Goal: Information Seeking & Learning: Learn about a topic

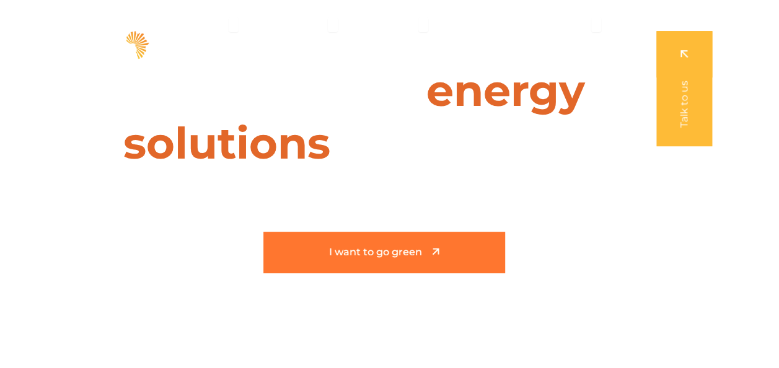
click at [407, 237] on link "I want to go green" at bounding box center [385, 253] width 242 height 42
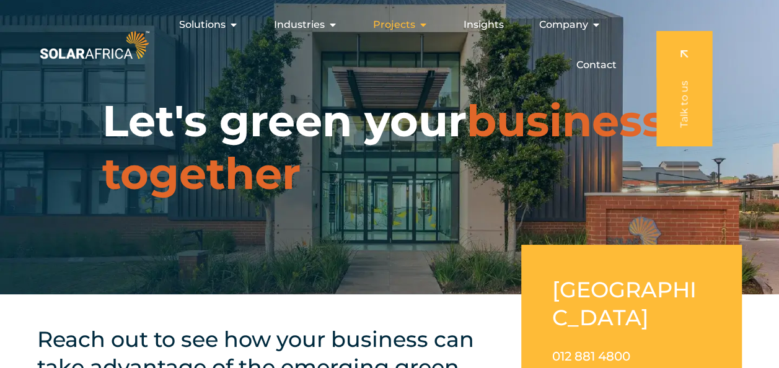
click at [401, 27] on span "Projects" at bounding box center [394, 24] width 42 height 15
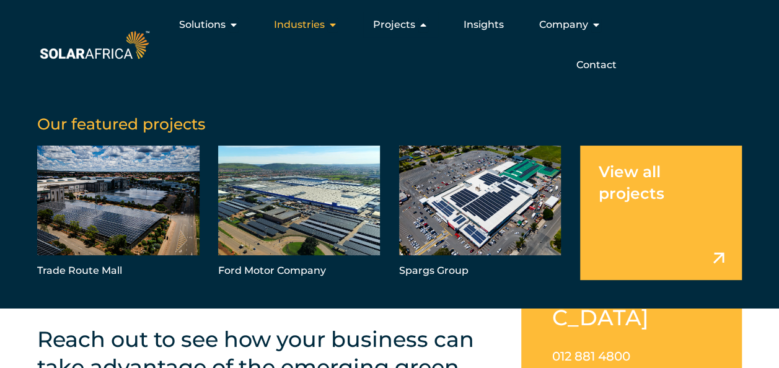
click at [304, 22] on span "Industries" at bounding box center [299, 24] width 51 height 15
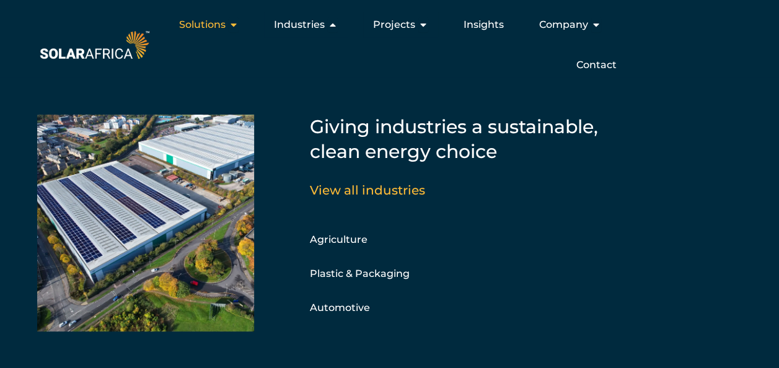
click at [219, 17] on span "Solutions" at bounding box center [202, 24] width 47 height 15
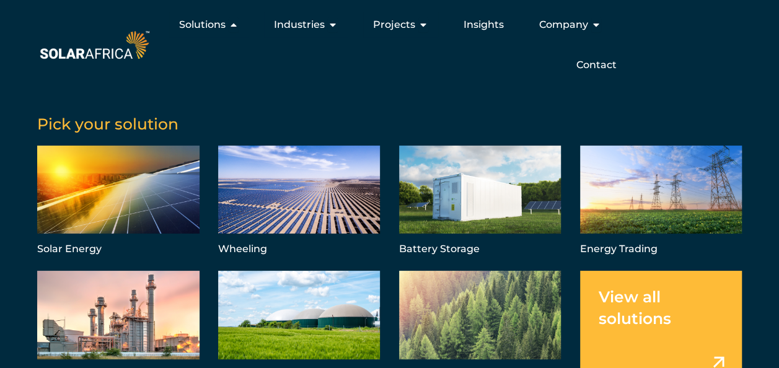
scroll to position [13, 0]
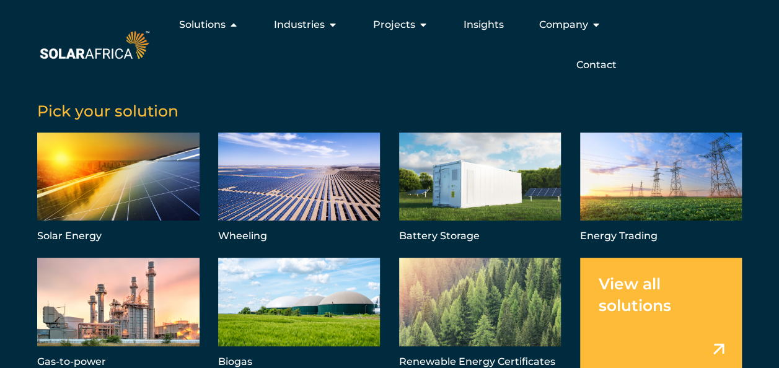
click at [608, 280] on link "Menu" at bounding box center [661, 314] width 162 height 113
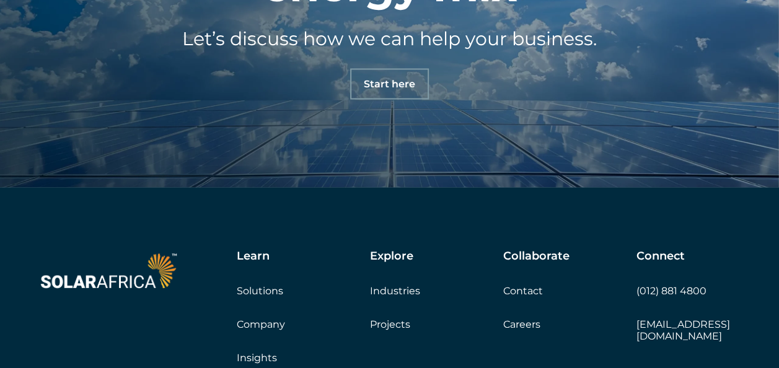
scroll to position [1177, 0]
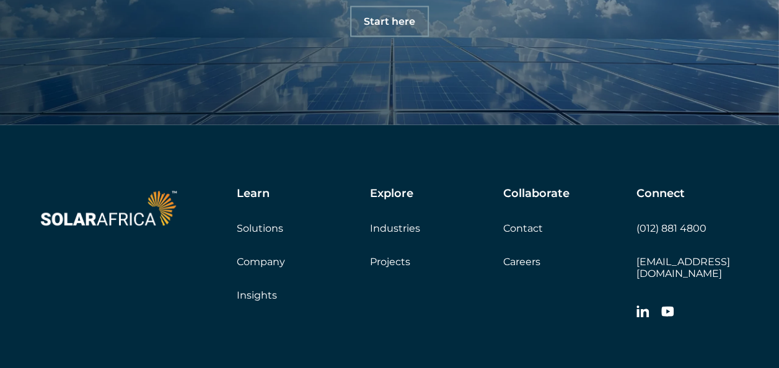
click at [388, 265] on link "Projects" at bounding box center [390, 262] width 40 height 12
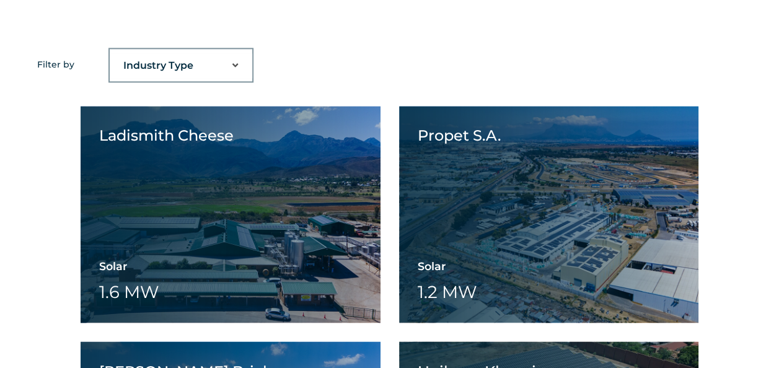
scroll to position [806, 0]
click at [230, 66] on select "Industry Type Agriculture Automotive Corporate Parks FMCG Food Processing Hospi…" at bounding box center [181, 65] width 143 height 25
click at [110, 53] on select "Industry Type Agriculture Automotive Corporate Parks FMCG Food Processing Hospi…" at bounding box center [181, 65] width 143 height 25
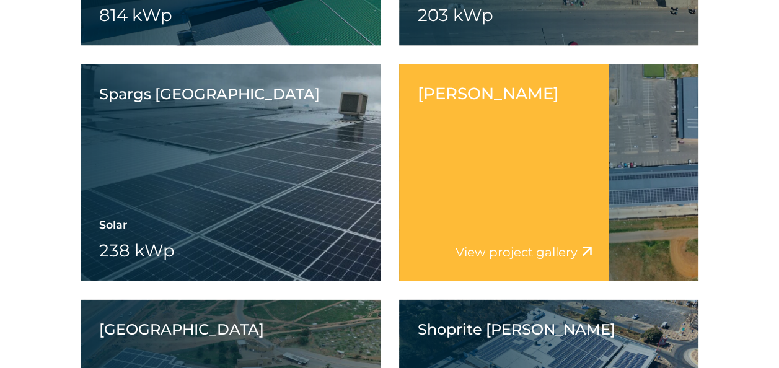
scroll to position [1364, 0]
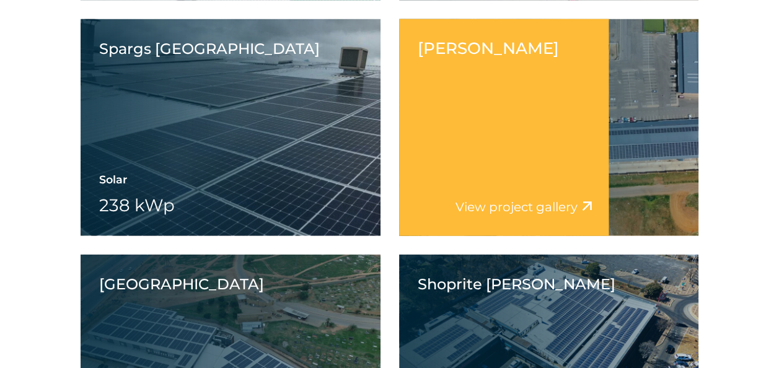
click at [530, 207] on link "View project gallery" at bounding box center [517, 207] width 122 height 15
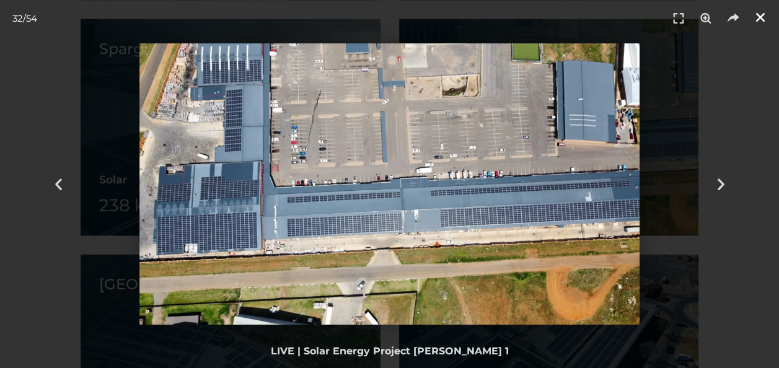
click at [756, 14] on icon "Close (Esc)" at bounding box center [761, 17] width 12 height 12
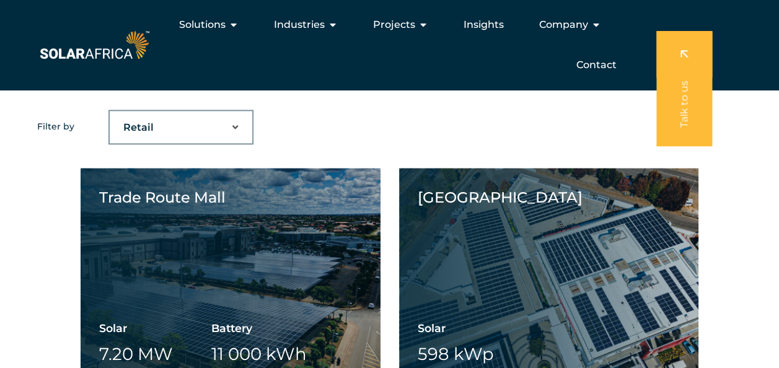
scroll to position [744, 0]
click at [229, 122] on select "Industry Type Agriculture Automotive Corporate Parks FMCG Food Processing Hospi…" at bounding box center [181, 127] width 143 height 25
select select "44"
click at [110, 115] on select "Industry Type Agriculture Automotive Corporate Parks FMCG Food Processing Hospi…" at bounding box center [181, 127] width 143 height 25
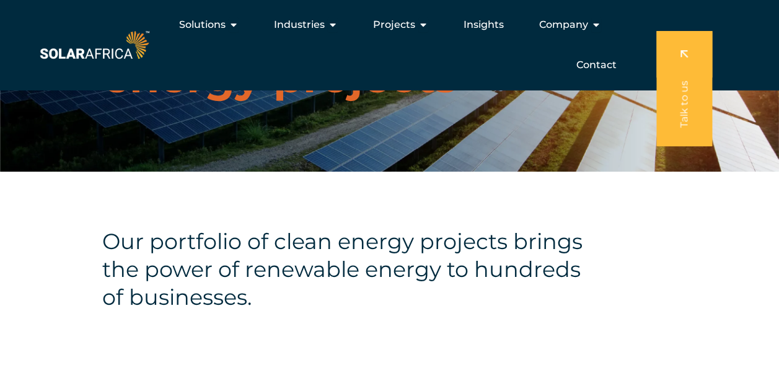
scroll to position [0, 0]
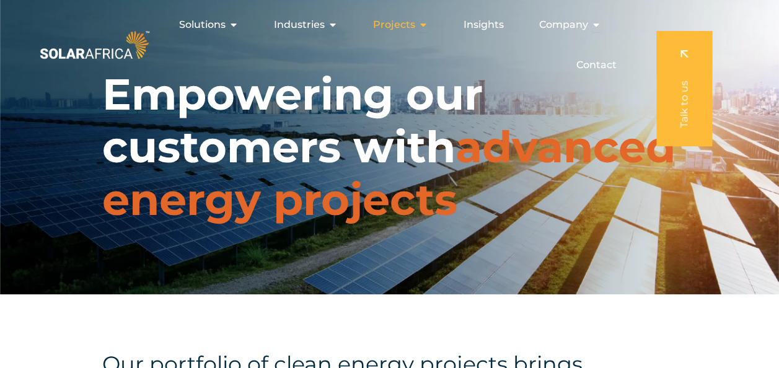
click at [419, 18] on button "Close Projects Open Projects" at bounding box center [424, 24] width 10 height 15
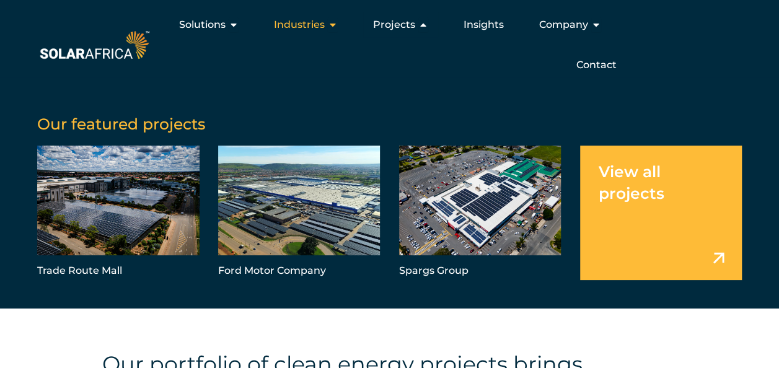
click at [330, 29] on icon "Menu" at bounding box center [333, 25] width 10 height 10
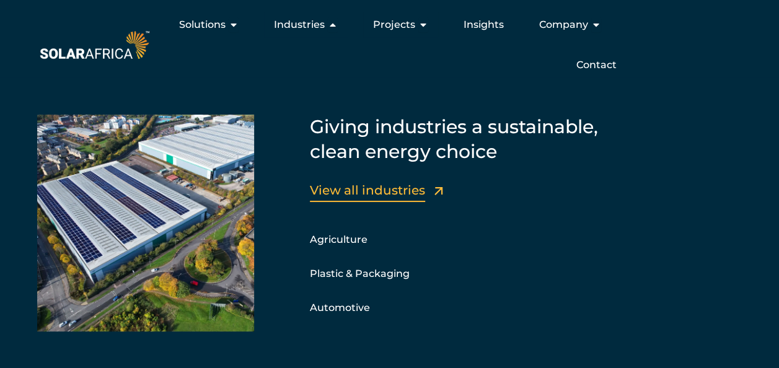
scroll to position [124, 0]
click at [362, 190] on link "View all industries" at bounding box center [367, 190] width 115 height 15
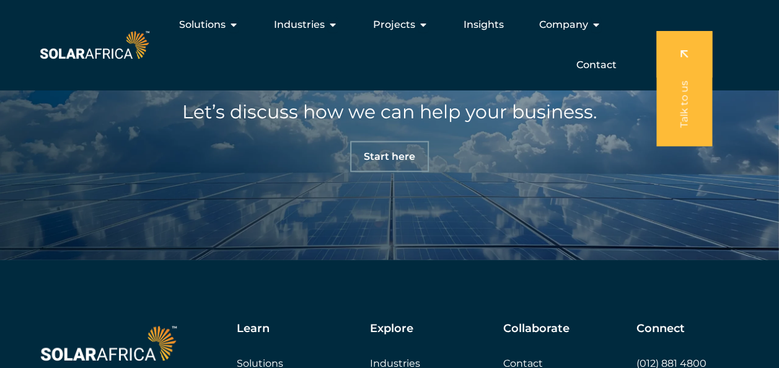
scroll to position [1240, 0]
